Goal: Task Accomplishment & Management: Use online tool/utility

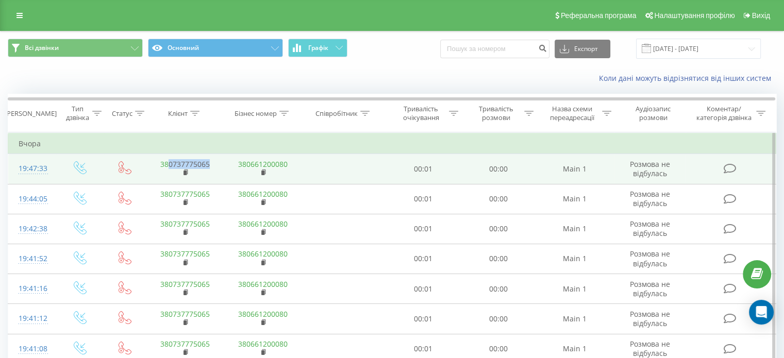
copy link "0737775065"
drag, startPoint x: 215, startPoint y: 164, endPoint x: 167, endPoint y: 165, distance: 48.0
click at [167, 165] on td "380737775065" at bounding box center [185, 169] width 78 height 30
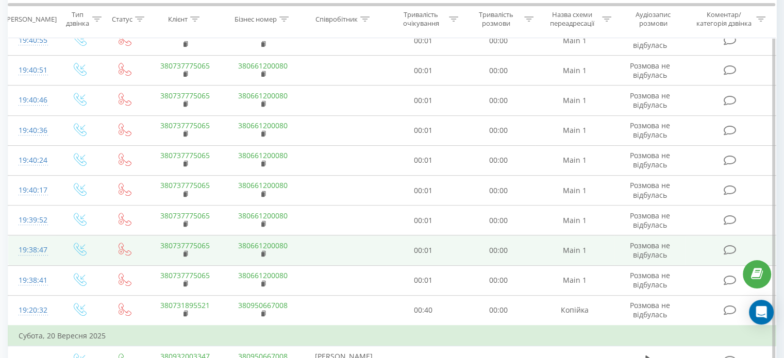
scroll to position [464, 0]
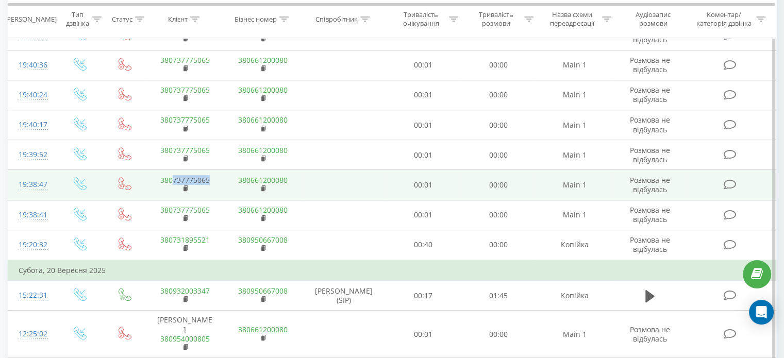
drag, startPoint x: 213, startPoint y: 174, endPoint x: 216, endPoint y: 180, distance: 6.0
click at [216, 180] on td "380737775065" at bounding box center [185, 185] width 78 height 30
click at [216, 175] on td "380737775065" at bounding box center [185, 185] width 78 height 30
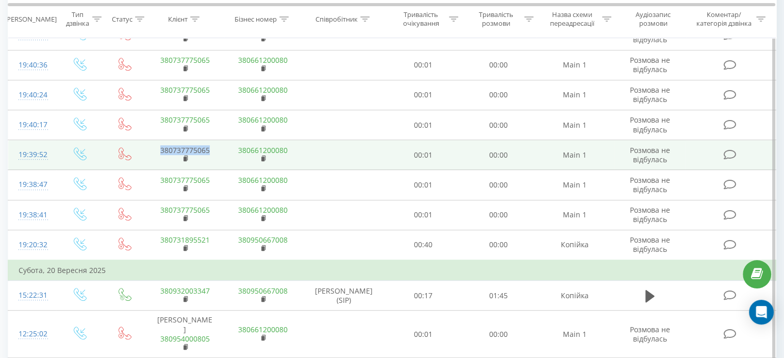
copy link "380737775065"
drag, startPoint x: 213, startPoint y: 144, endPoint x: 161, endPoint y: 148, distance: 51.7
click at [161, 148] on td "380737775065" at bounding box center [185, 155] width 78 height 30
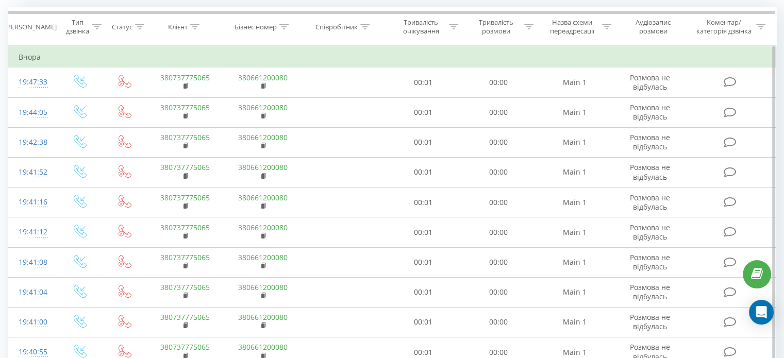
scroll to position [0, 0]
